Goal: Transaction & Acquisition: Purchase product/service

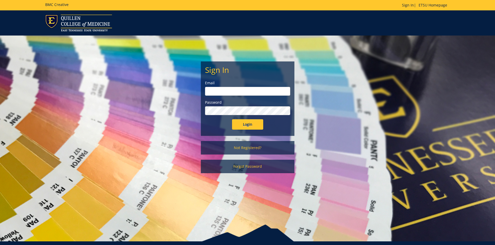
type input "harveyl@etsu.edu"
click at [247, 124] on input "Login" at bounding box center [247, 124] width 31 height 10
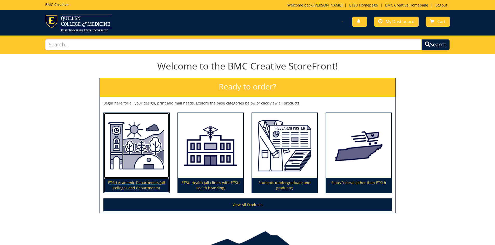
click at [149, 182] on p "ETSU Academic Departments (all colleges and departments)" at bounding box center [136, 185] width 65 height 15
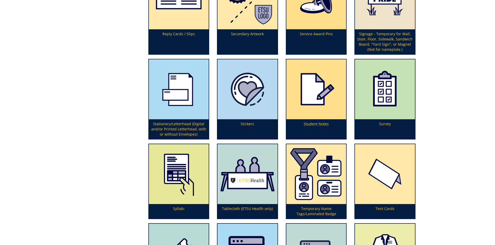
scroll to position [1574, 0]
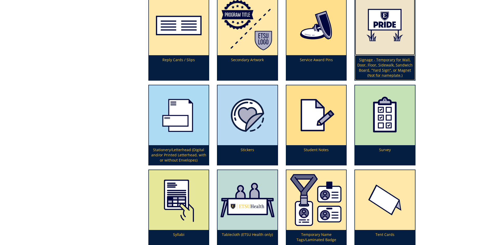
click at [393, 69] on p "Signage - Temporary for Wall, Door, Floor, Sidewalk, Sandwich Board, "Yard Sign…" at bounding box center [385, 67] width 60 height 25
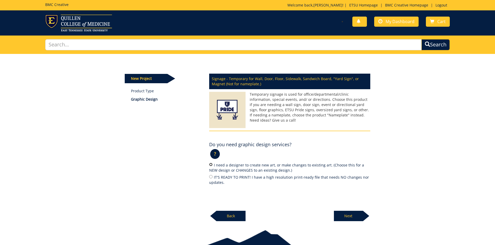
click at [212, 166] on input "I need a designer to create new art, or make changes to existing art. (Choose t…" at bounding box center [210, 164] width 3 height 3
radio input "true"
click at [351, 214] on p "Next" at bounding box center [348, 216] width 29 height 10
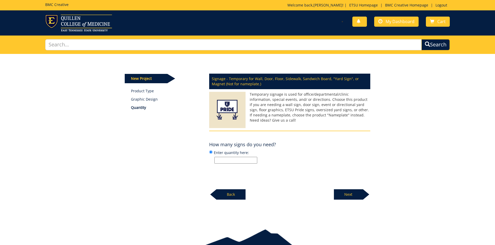
click at [248, 160] on input "Enter quantity here:" at bounding box center [235, 160] width 43 height 7
